Goal: Information Seeking & Learning: Learn about a topic

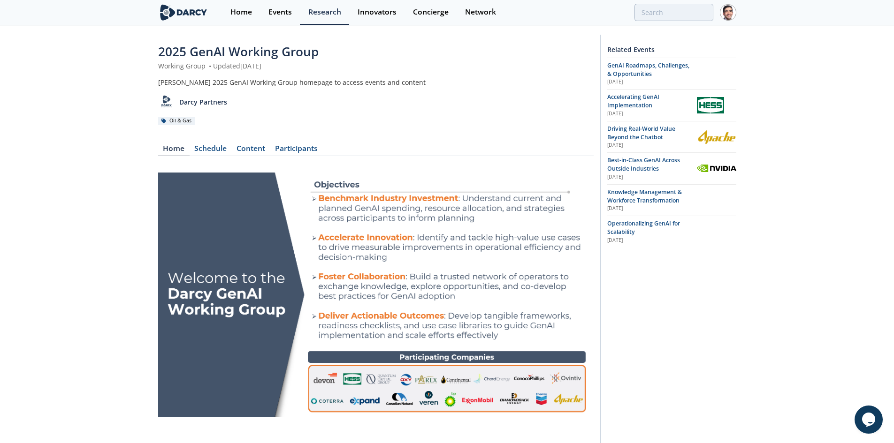
click at [638, 162] on span "Best-in-Class GenAI Across Outside Industries" at bounding box center [643, 164] width 73 height 16
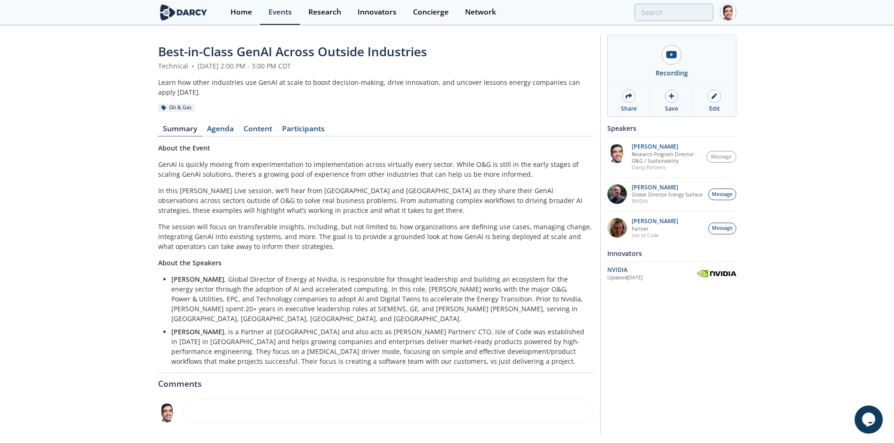
click at [240, 130] on link "Content" at bounding box center [258, 130] width 38 height 11
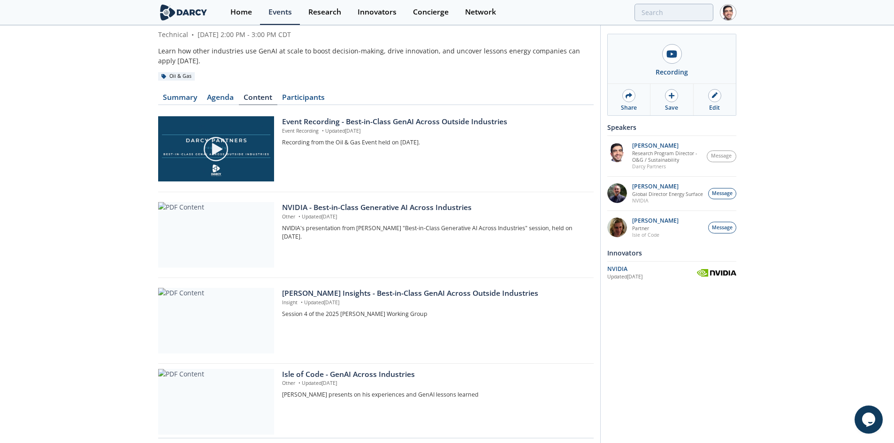
scroll to position [47, 0]
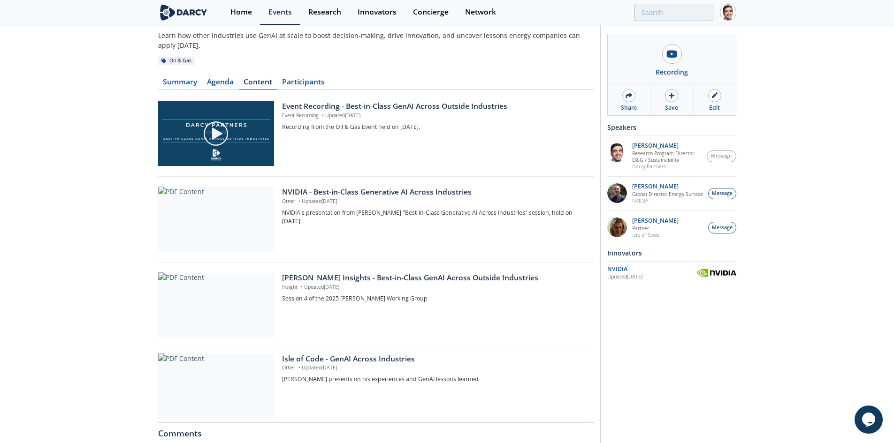
click at [344, 281] on div "Darcy Insights - Best-in-Class GenAI Across Outside Industries" at bounding box center [434, 278] width 304 height 11
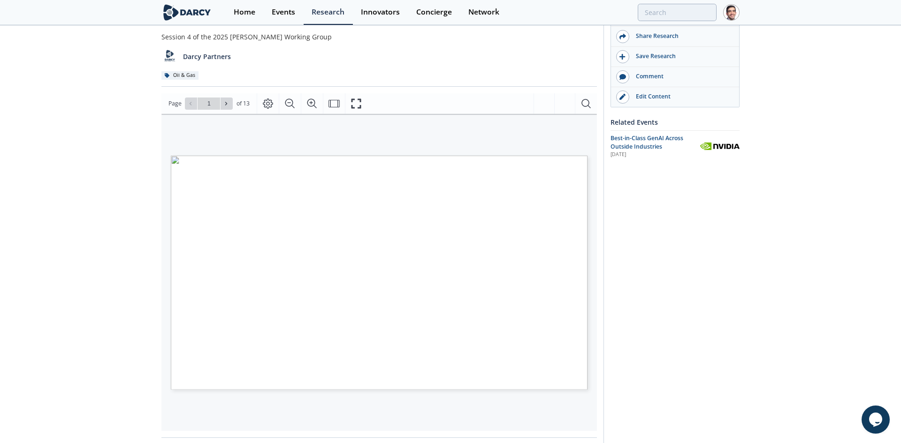
scroll to position [47, 0]
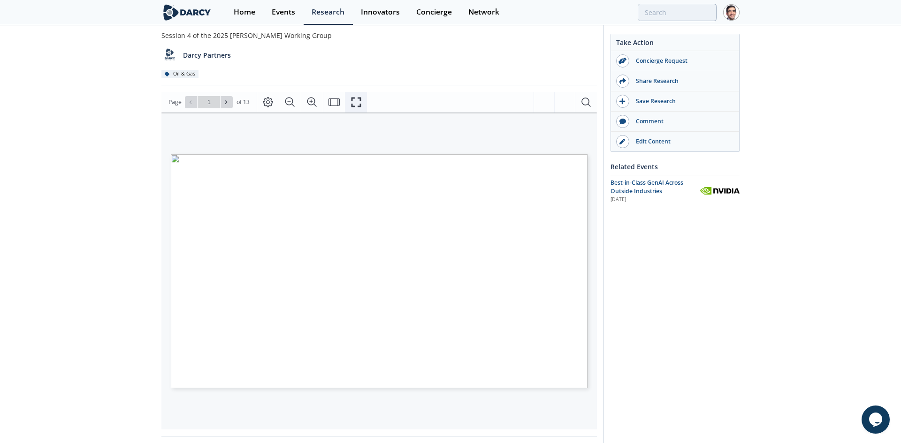
click at [359, 101] on icon "Fullscreen" at bounding box center [355, 102] width 11 height 11
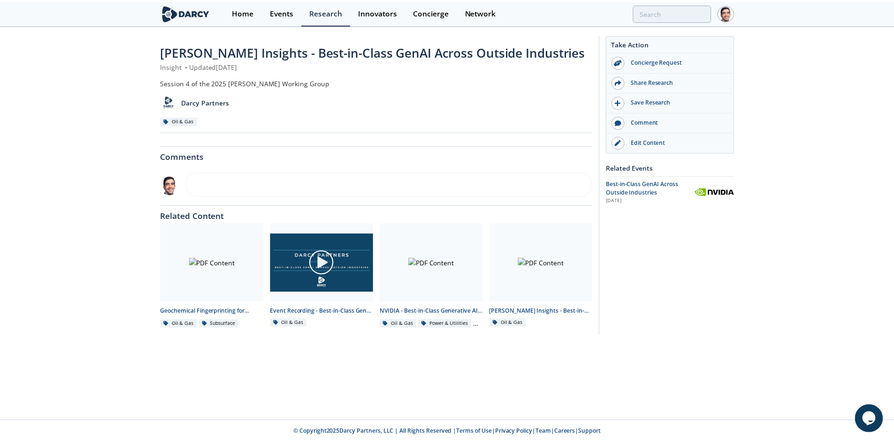
scroll to position [0, 0]
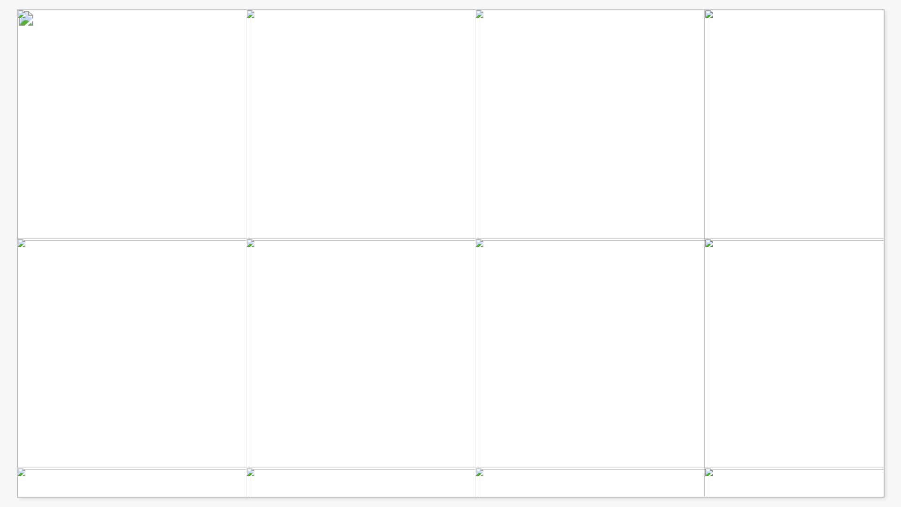
click at [72, 105] on div "WITH RISING ADOPTION, COMES A SHIFT IN REVENUE VS COST INVESTMENT • Unlike Reta…" at bounding box center [852, 479] width 1671 height 940
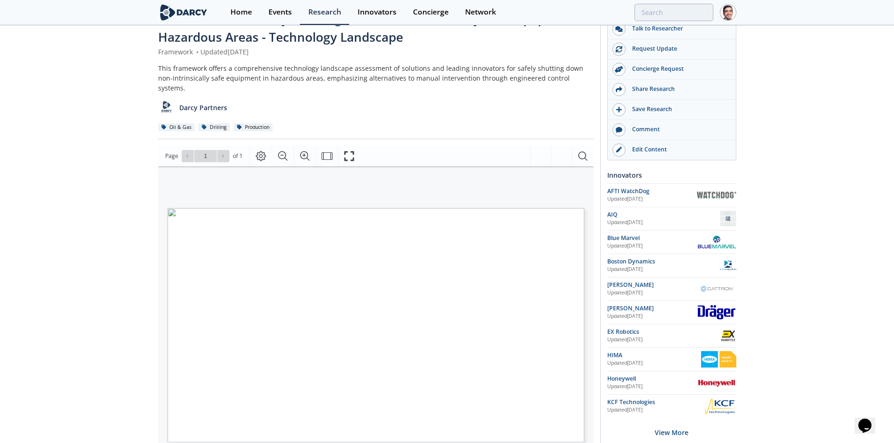
scroll to position [47, 0]
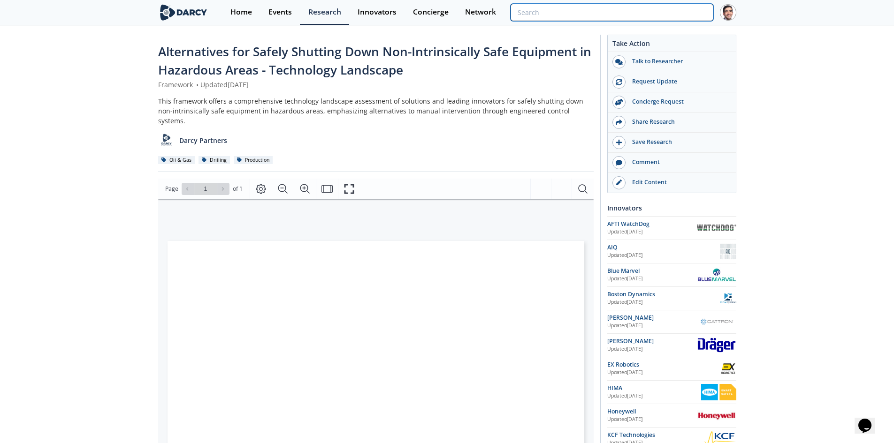
click at [658, 11] on input "search" at bounding box center [611, 12] width 202 height 17
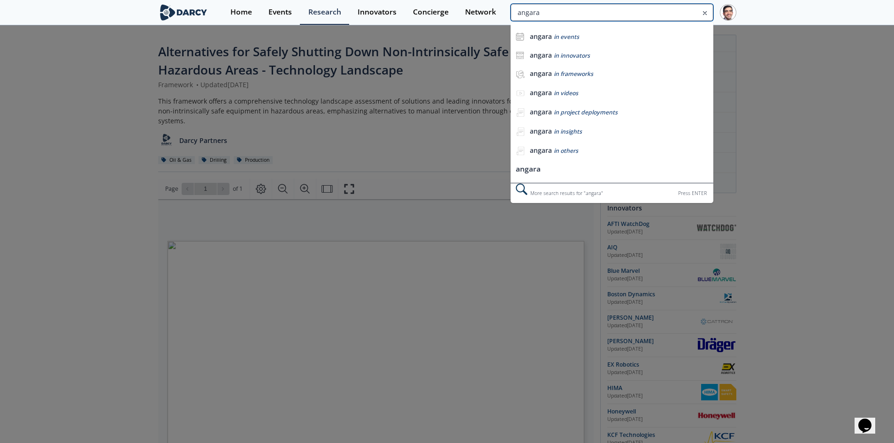
type input "angara"
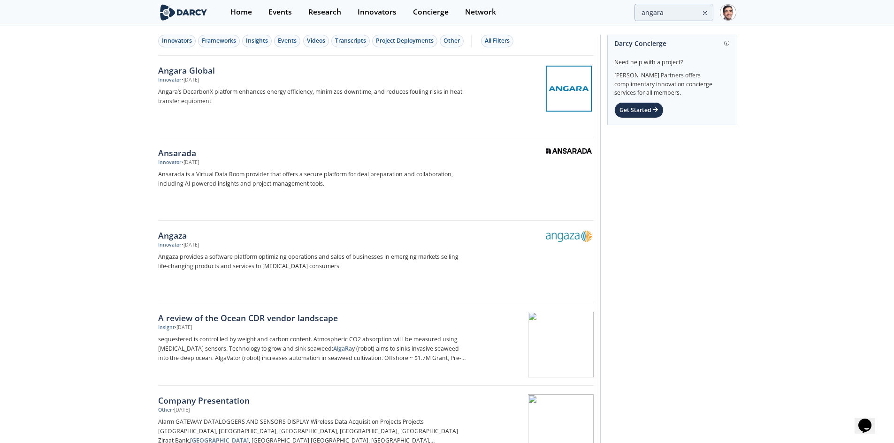
click at [219, 72] on div "Angara Global" at bounding box center [313, 70] width 311 height 12
